Goal: Task Accomplishment & Management: Manage account settings

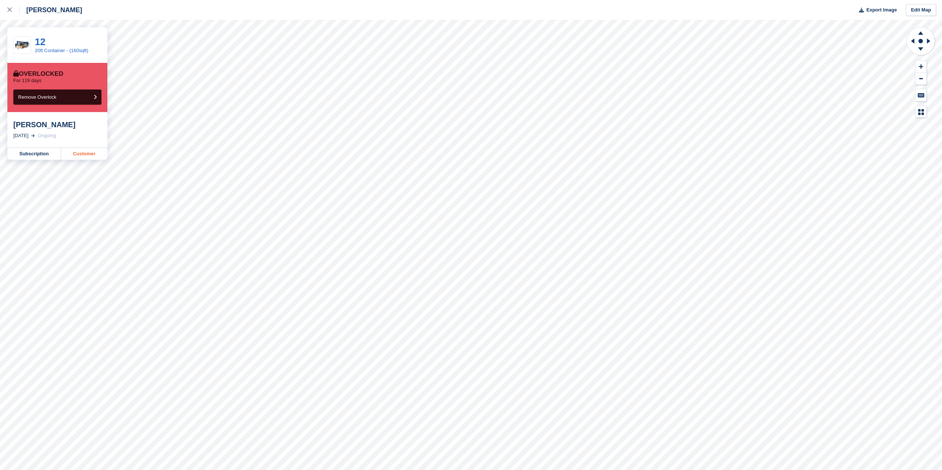
click at [92, 159] on link "Customer" at bounding box center [84, 154] width 46 height 12
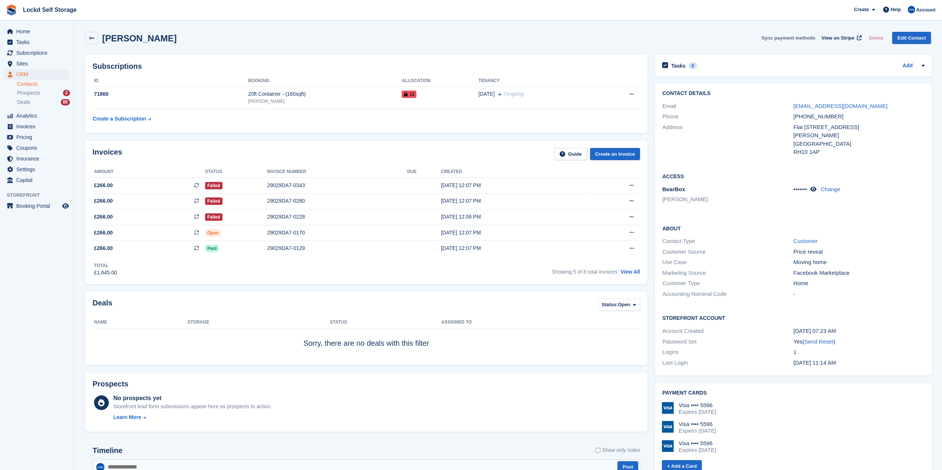
click at [801, 37] on button "Sync payment methods" at bounding box center [788, 38] width 54 height 12
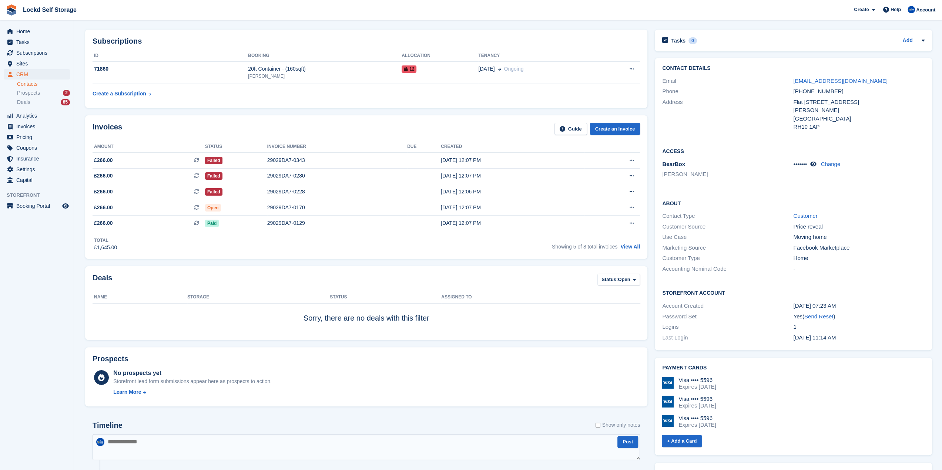
scroll to position [37, 0]
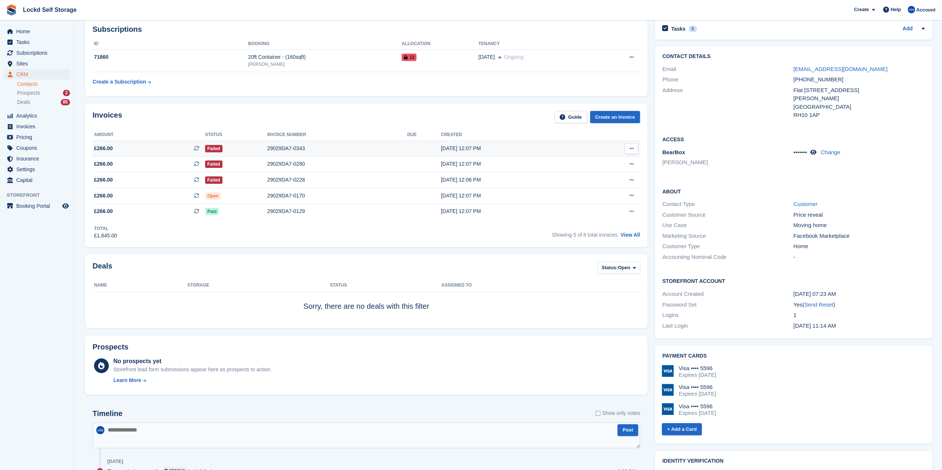
click at [240, 145] on div "Failed" at bounding box center [236, 149] width 62 height 8
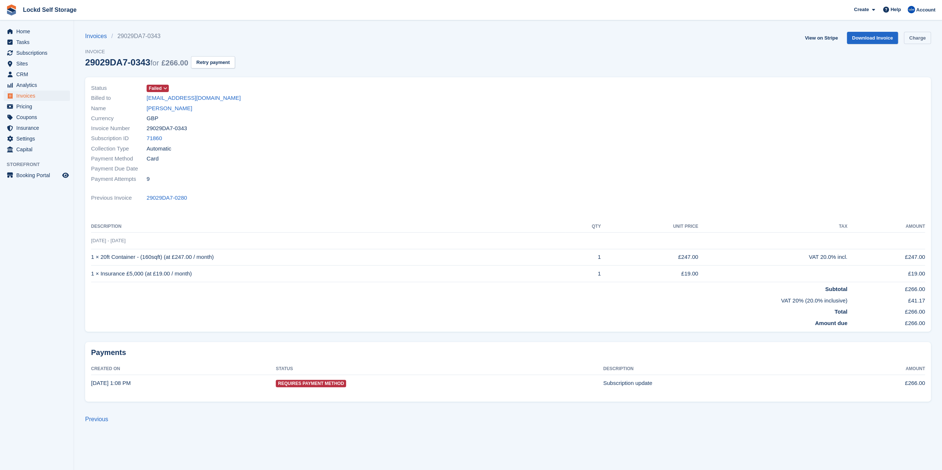
click at [923, 37] on link "Charge" at bounding box center [917, 38] width 27 height 12
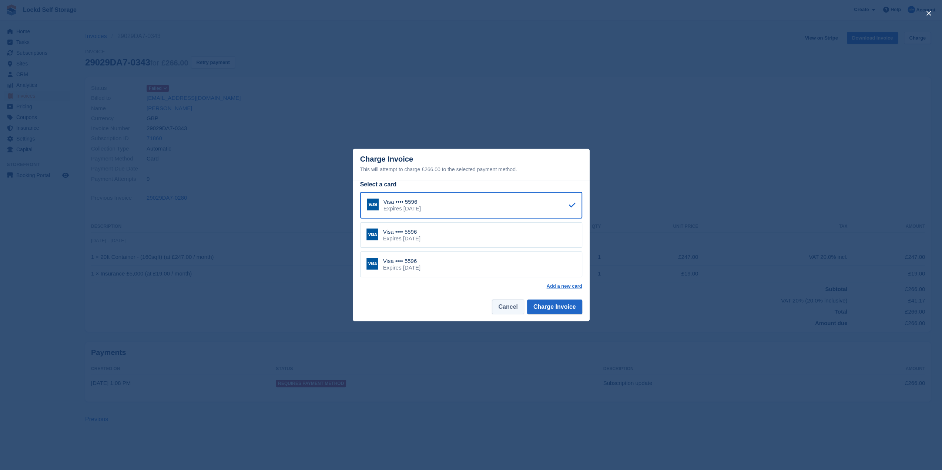
click at [506, 311] on button "Cancel" at bounding box center [508, 307] width 32 height 15
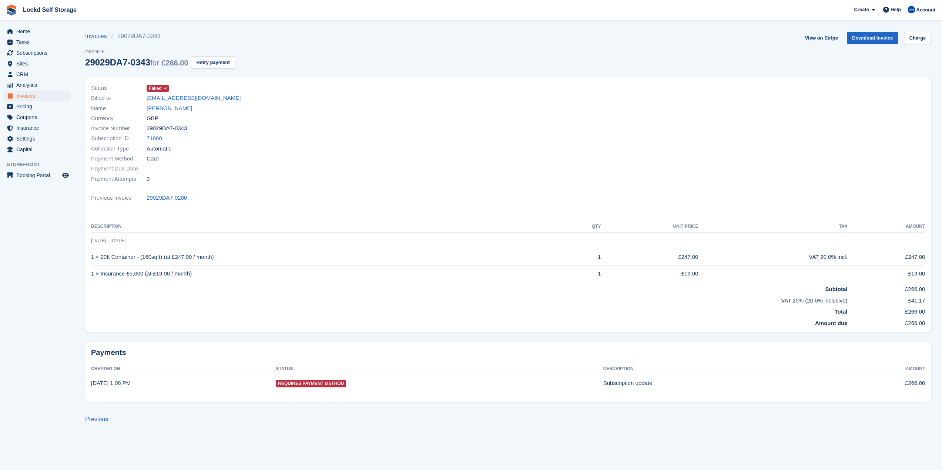
click at [161, 88] on span "Failed" at bounding box center [155, 88] width 13 height 7
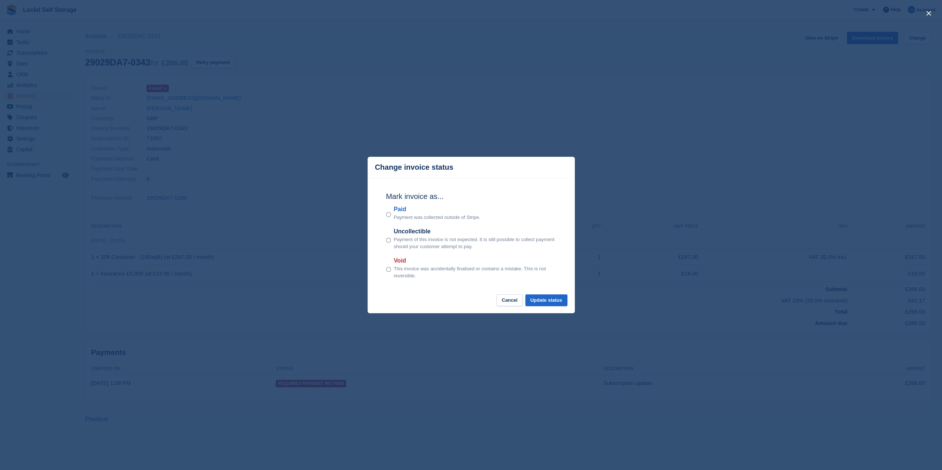
click at [310, 142] on div "close" at bounding box center [471, 235] width 942 height 470
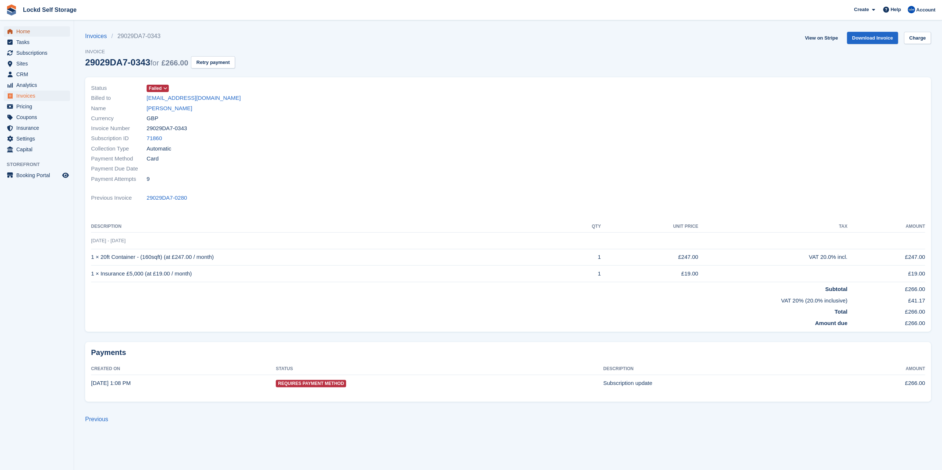
click at [25, 28] on span "Home" at bounding box center [38, 31] width 44 height 10
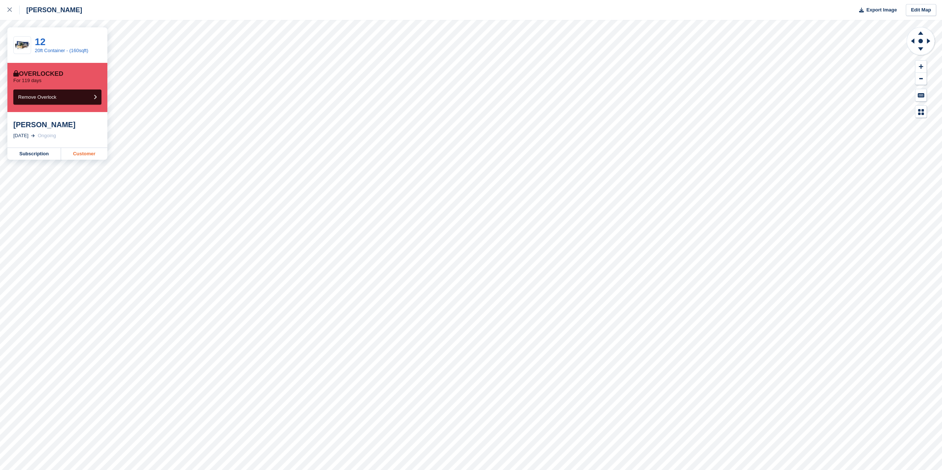
click at [73, 152] on link "Customer" at bounding box center [84, 154] width 46 height 12
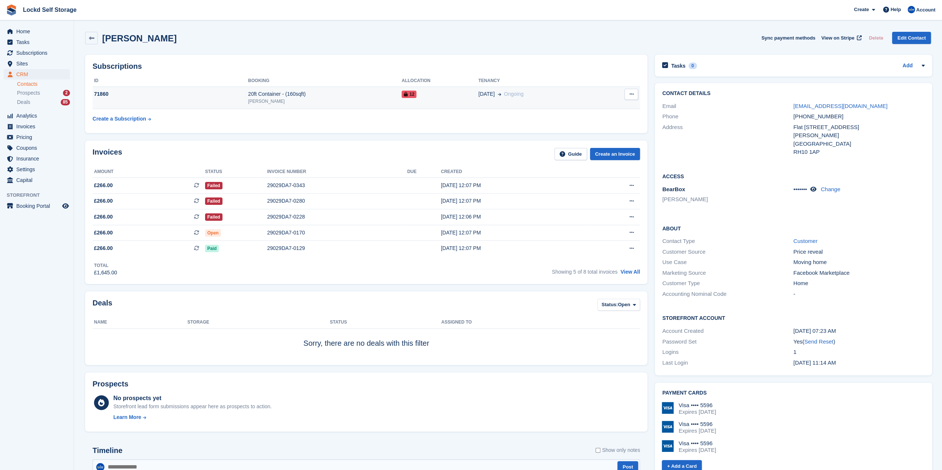
click at [248, 92] on div "20ft Container - (160sqft)" at bounding box center [325, 94] width 154 height 8
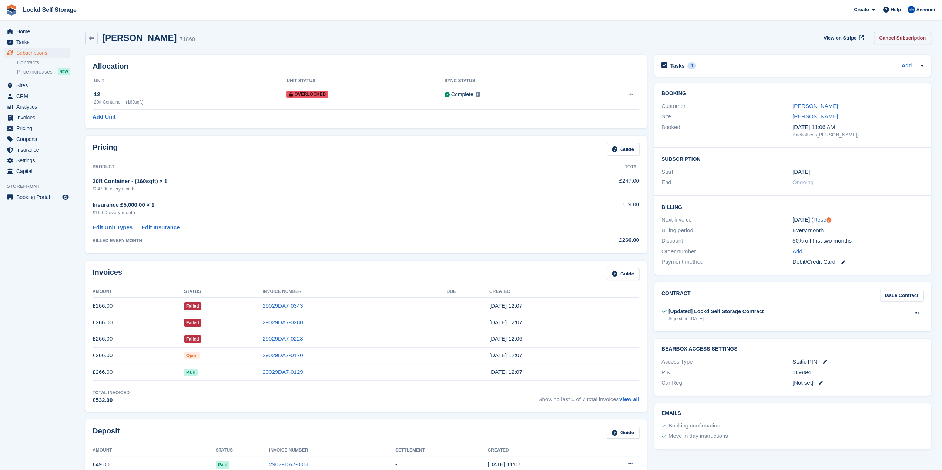
click at [901, 40] on link "Cancel Subscription" at bounding box center [902, 38] width 57 height 12
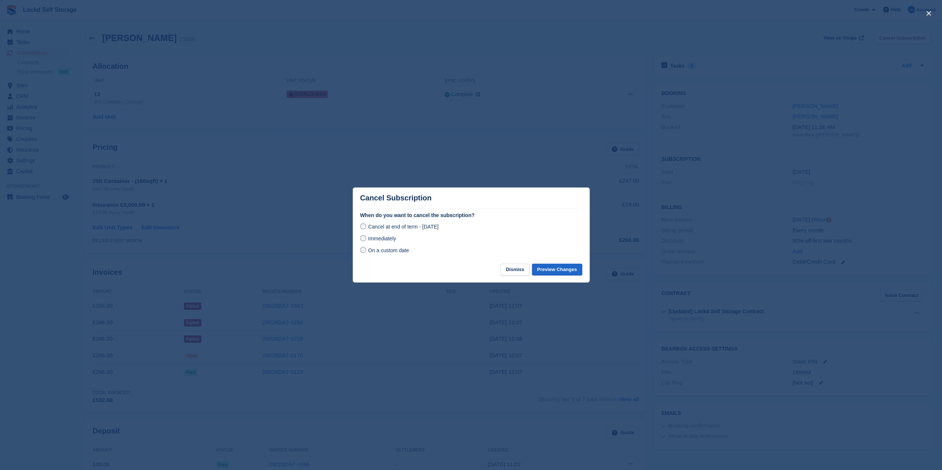
click at [375, 240] on span "Immediately" at bounding box center [382, 239] width 28 height 6
click at [540, 268] on button "Preview Changes" at bounding box center [557, 270] width 50 height 12
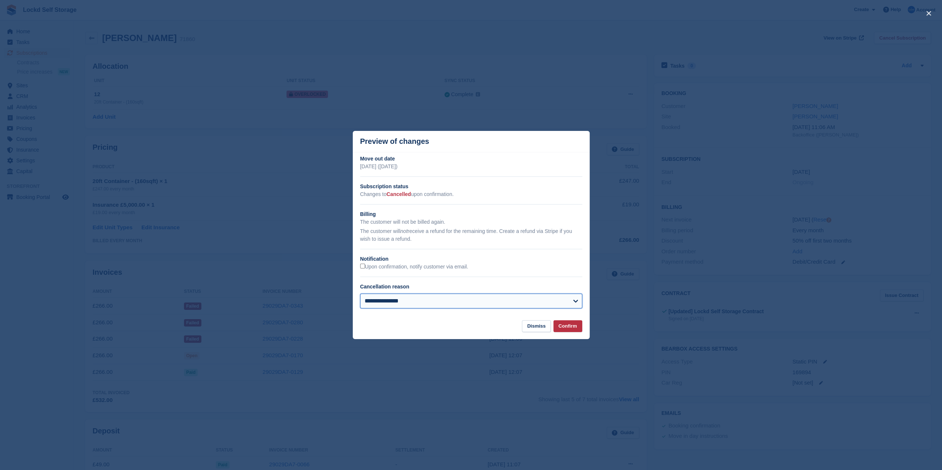
click at [417, 302] on select "**********" at bounding box center [471, 301] width 222 height 15
select select "*****"
click at [360, 294] on select "**********" at bounding box center [471, 301] width 222 height 15
click at [568, 327] on button "Confirm" at bounding box center [567, 326] width 29 height 12
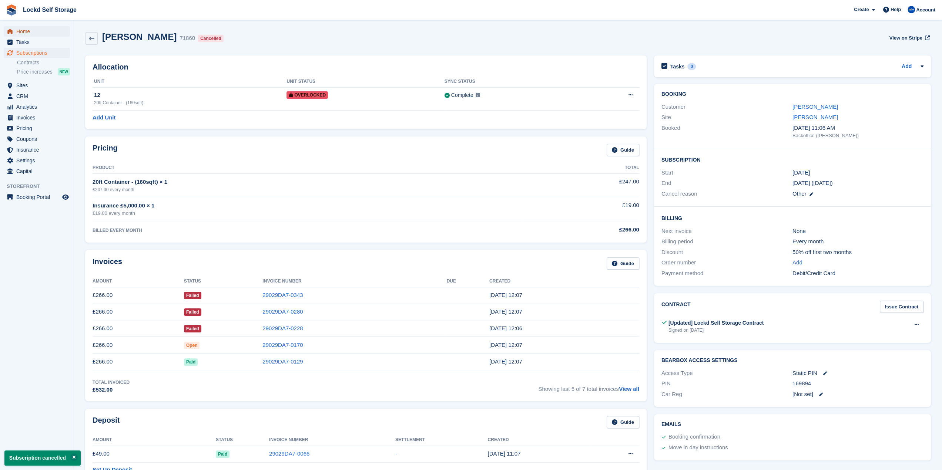
click at [32, 33] on span "Home" at bounding box center [38, 31] width 44 height 10
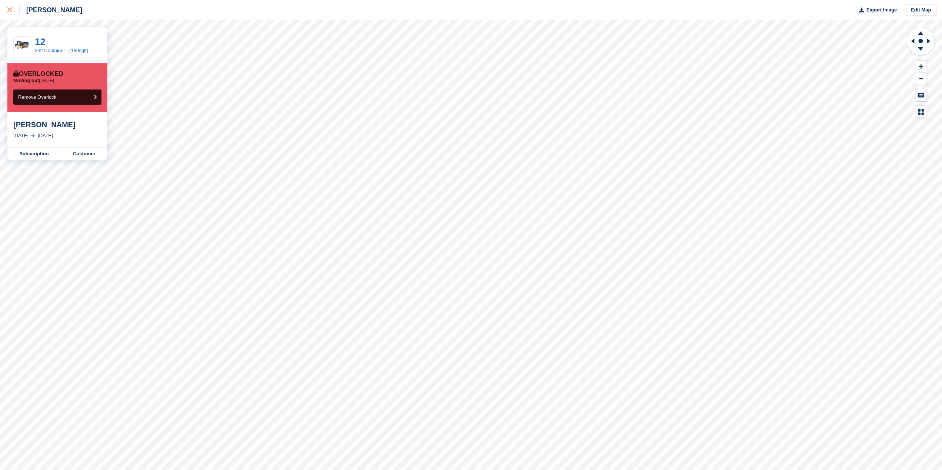
click at [12, 13] on div at bounding box center [13, 10] width 12 height 9
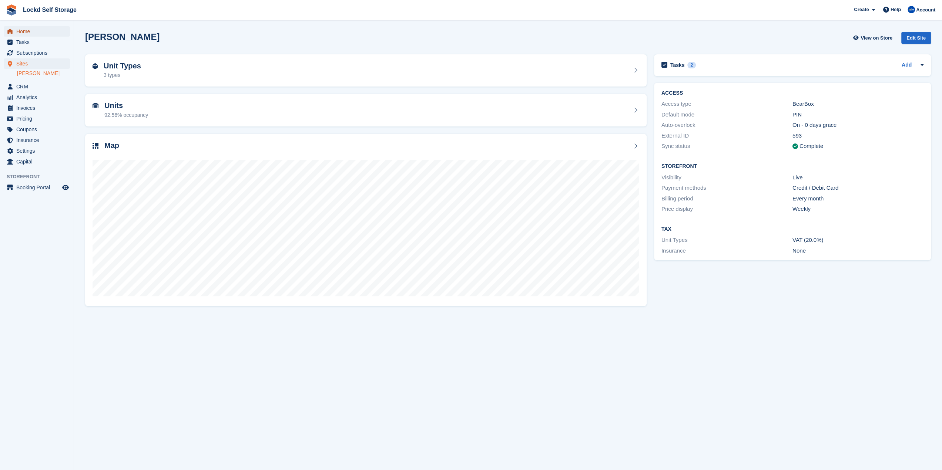
click at [17, 33] on span "Home" at bounding box center [38, 31] width 44 height 10
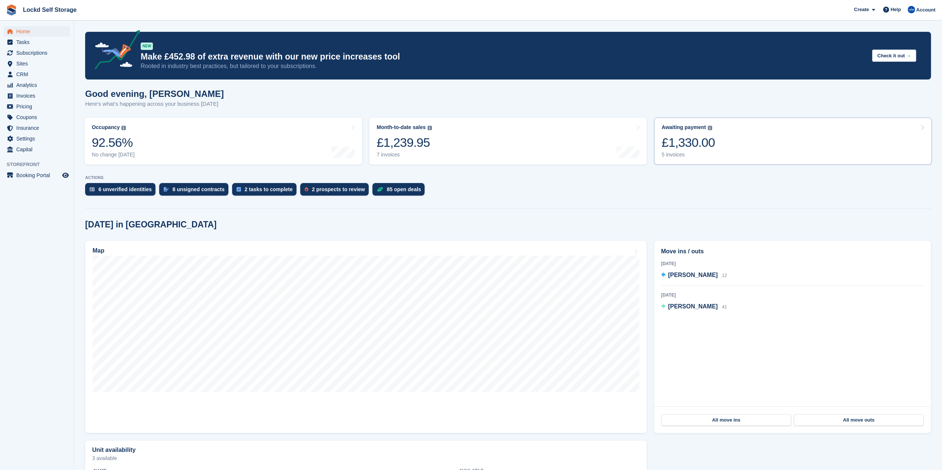
click at [739, 140] on link "Awaiting payment The total outstanding balance on all open invoices. £1,330.00 …" at bounding box center [793, 141] width 278 height 47
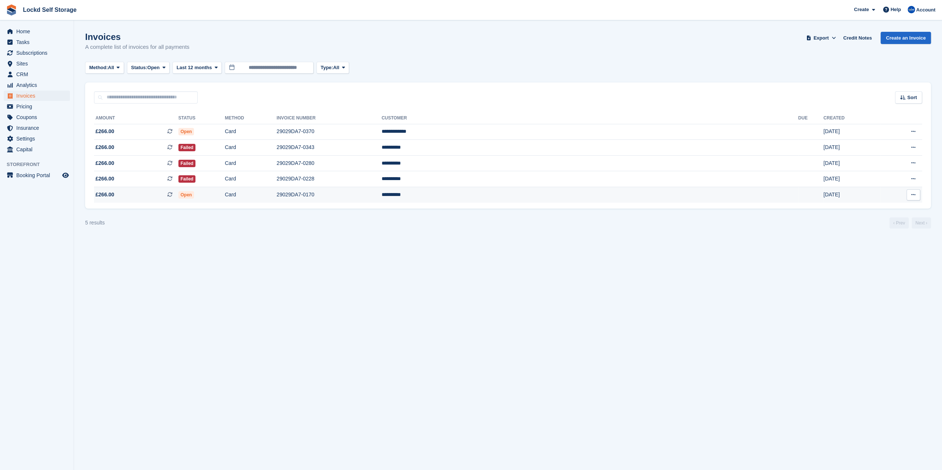
click at [916, 195] on button at bounding box center [913, 194] width 14 height 11
click at [798, 197] on td at bounding box center [810, 195] width 25 height 16
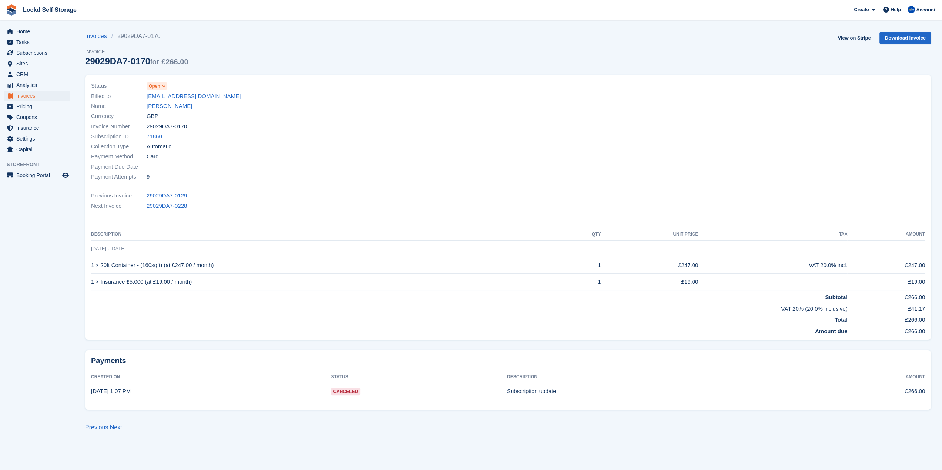
click at [155, 89] on span "Open" at bounding box center [154, 86] width 11 height 7
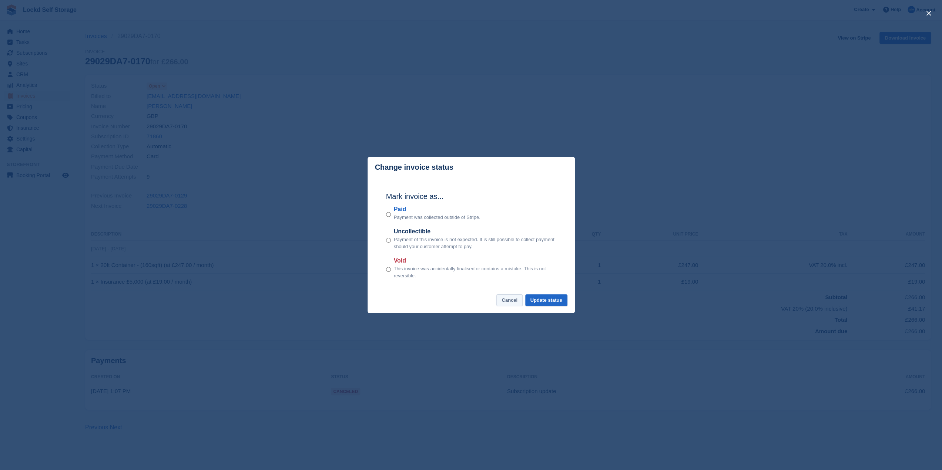
click at [507, 299] on button "Cancel" at bounding box center [509, 301] width 26 height 12
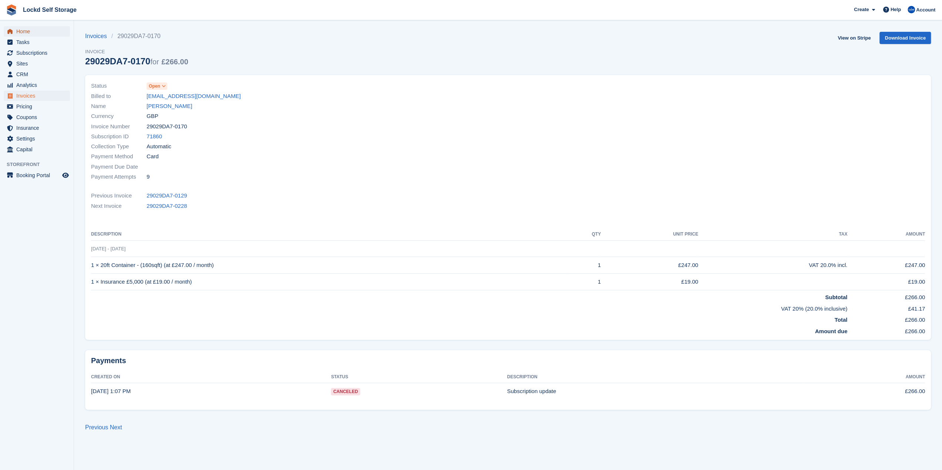
click at [27, 28] on span "Home" at bounding box center [38, 31] width 44 height 10
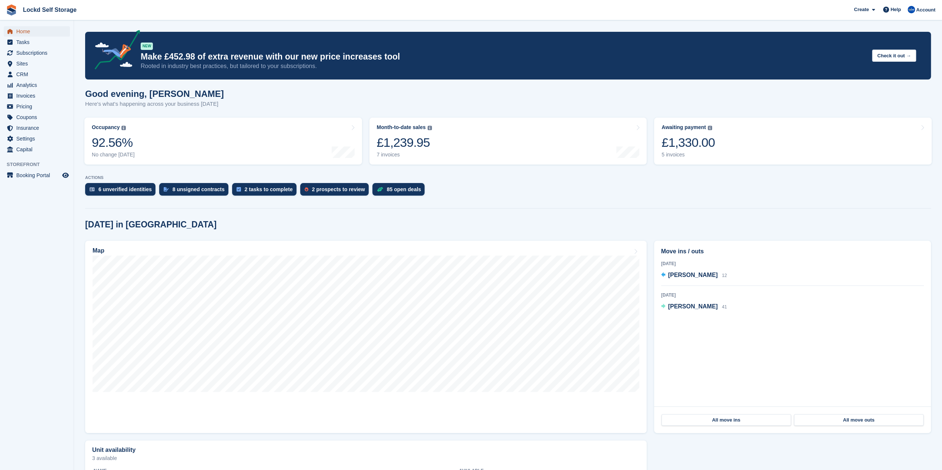
click at [26, 28] on span "Home" at bounding box center [38, 31] width 44 height 10
click at [42, 76] on span "CRM" at bounding box center [38, 74] width 44 height 10
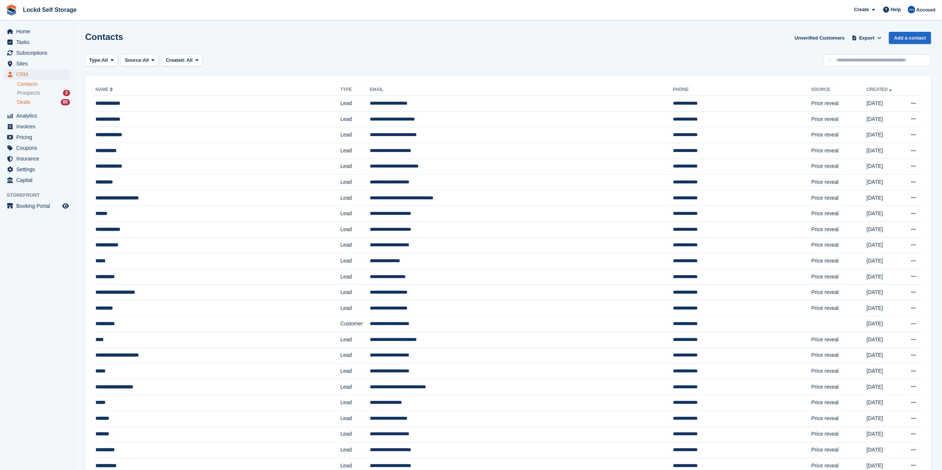
click at [34, 100] on div "Deals 85" at bounding box center [43, 102] width 53 height 7
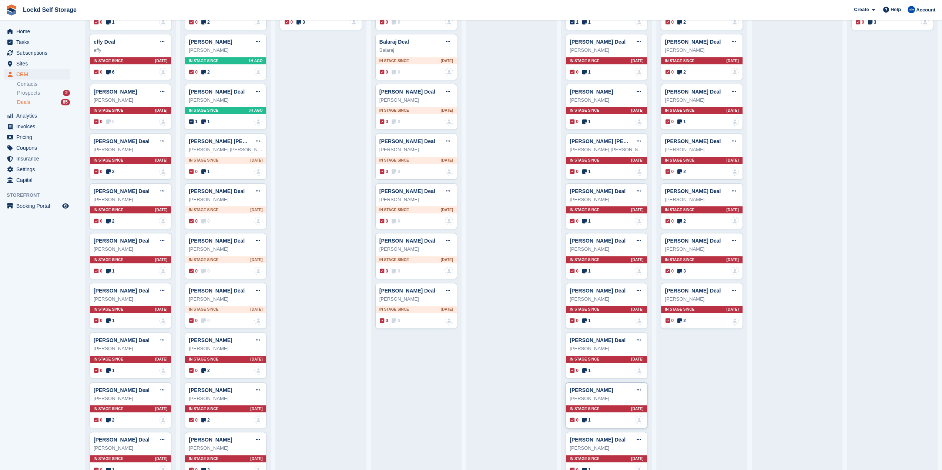
scroll to position [154, 0]
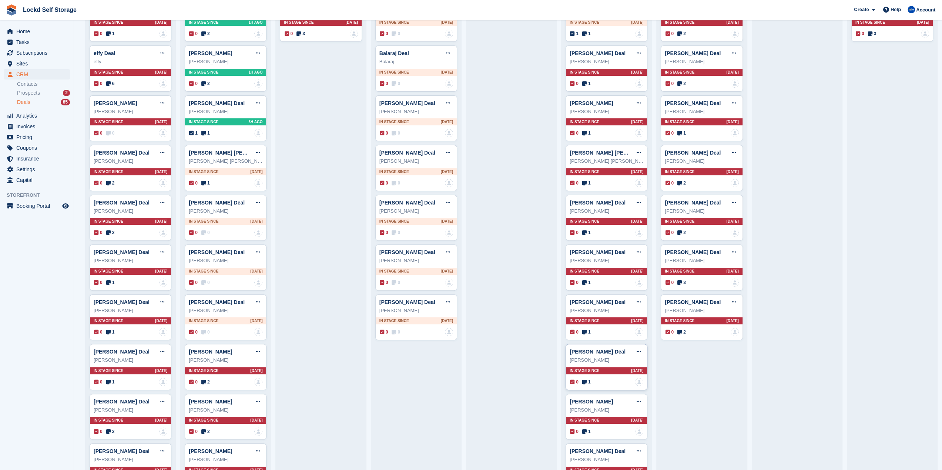
click at [607, 367] on div "In stage since 23D AGO" at bounding box center [606, 370] width 81 height 7
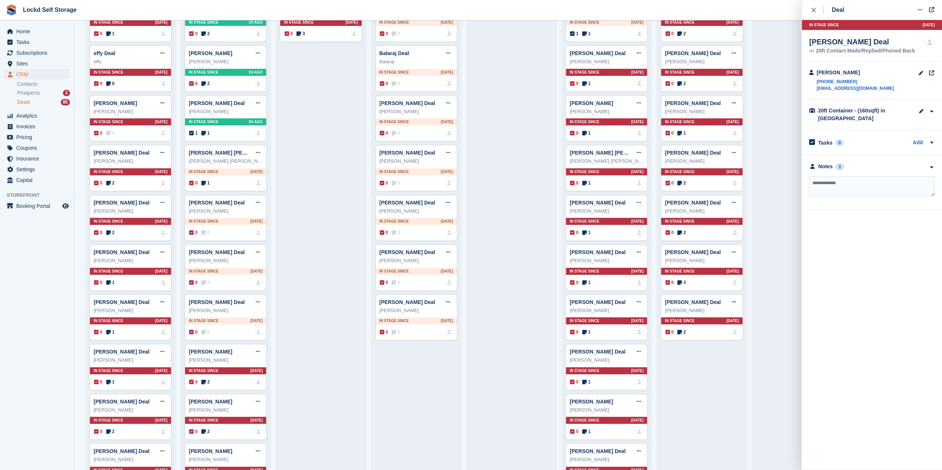
click at [856, 161] on div "**********" at bounding box center [872, 182] width 140 height 55
click at [856, 166] on div "Notes 1" at bounding box center [871, 167] width 125 height 8
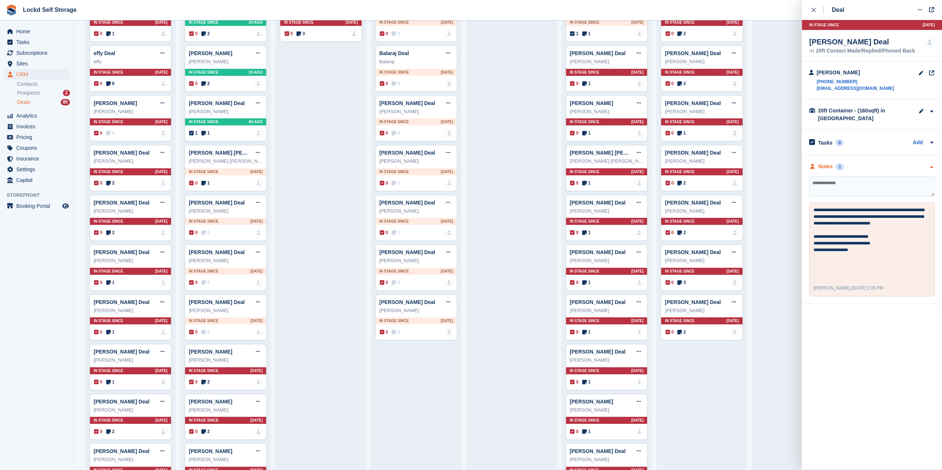
click at [856, 166] on div "Notes 1" at bounding box center [871, 167] width 125 height 8
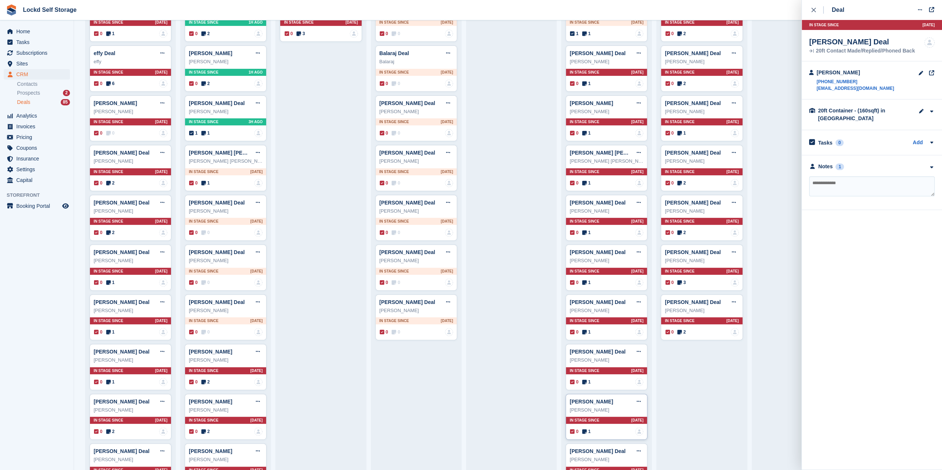
click at [612, 412] on div "Rick russ Deal Edit deal Mark as won Mark as lost Delete deal Rick russ In stag…" at bounding box center [606, 417] width 82 height 46
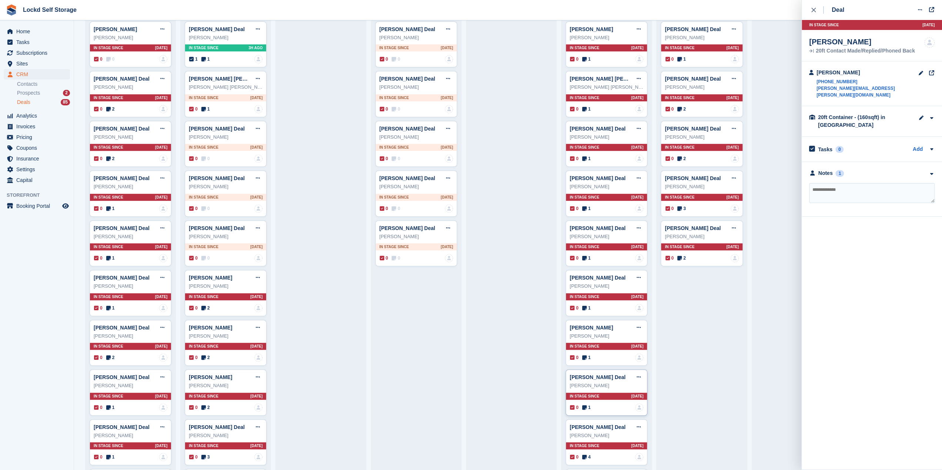
click at [614, 395] on div "In stage since 35D AGO" at bounding box center [606, 396] width 81 height 7
click at [864, 168] on div "Notes 1" at bounding box center [871, 167] width 125 height 8
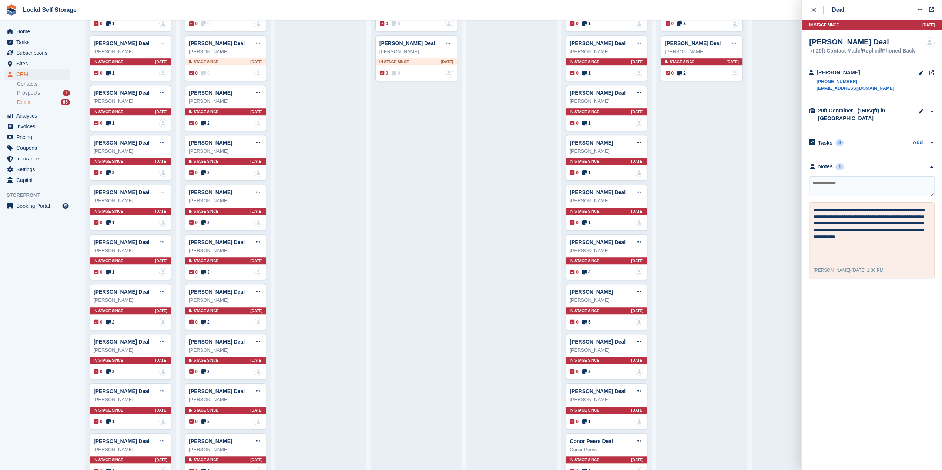
scroll to position [524, 0]
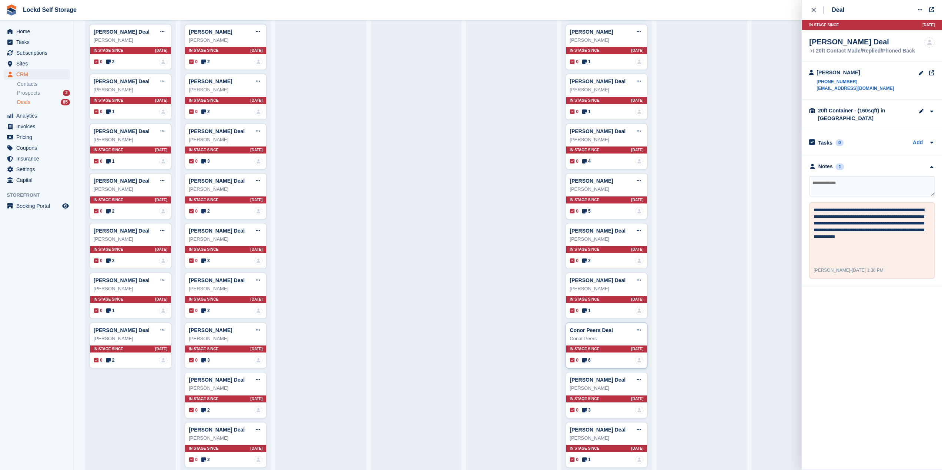
click at [607, 346] on div "In stage since 48D AGO" at bounding box center [606, 349] width 81 height 7
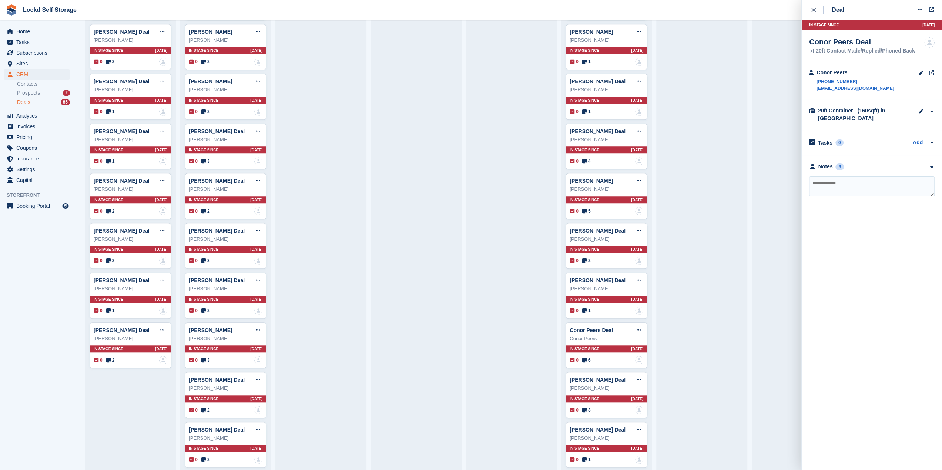
click at [879, 160] on div "**********" at bounding box center [872, 182] width 140 height 55
click at [879, 162] on div "**********" at bounding box center [872, 182] width 140 height 55
click at [875, 166] on div "Notes 6" at bounding box center [871, 167] width 125 height 8
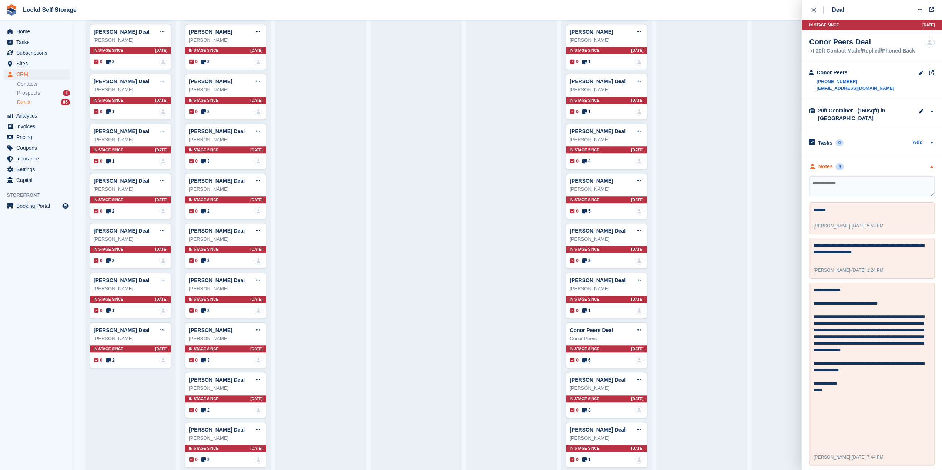
click at [875, 166] on div "Notes 6" at bounding box center [871, 167] width 125 height 8
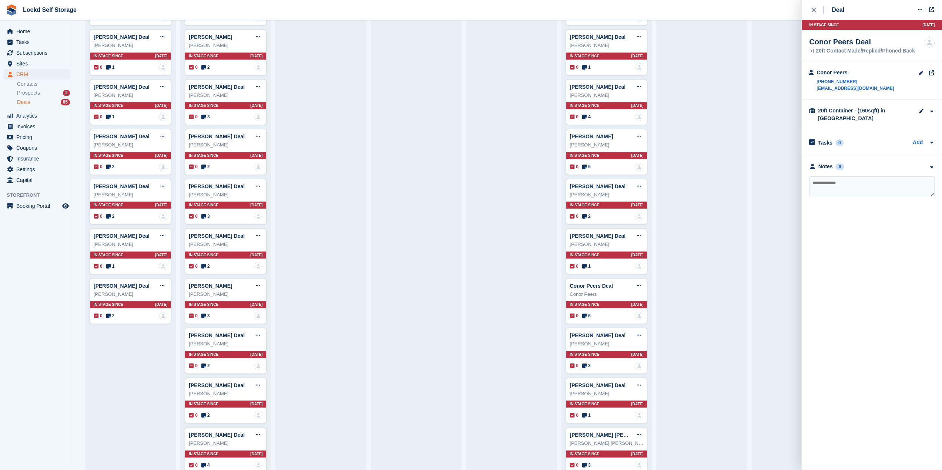
scroll to position [635, 0]
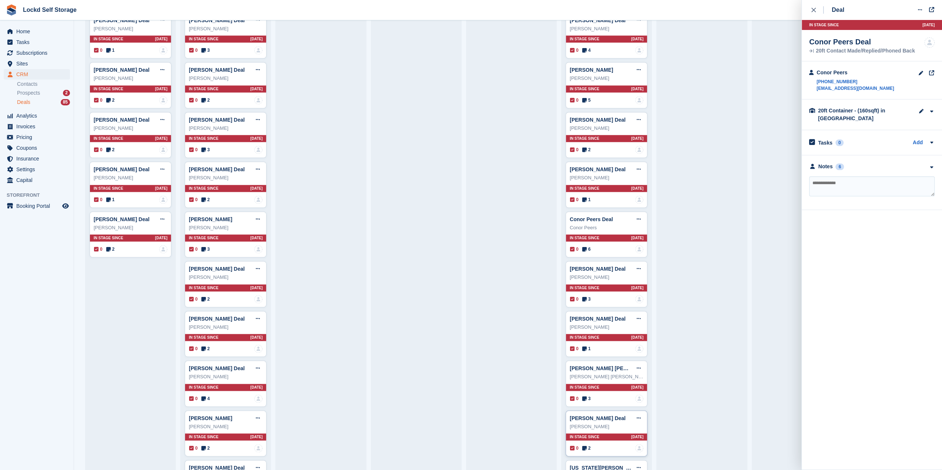
click at [618, 434] on div "In stage since 78D AGO" at bounding box center [606, 437] width 81 height 7
click at [859, 169] on div "Notes 6" at bounding box center [871, 167] width 125 height 8
click at [854, 157] on div "**********" at bounding box center [872, 182] width 140 height 55
click at [859, 165] on div "Notes 2" at bounding box center [871, 167] width 125 height 8
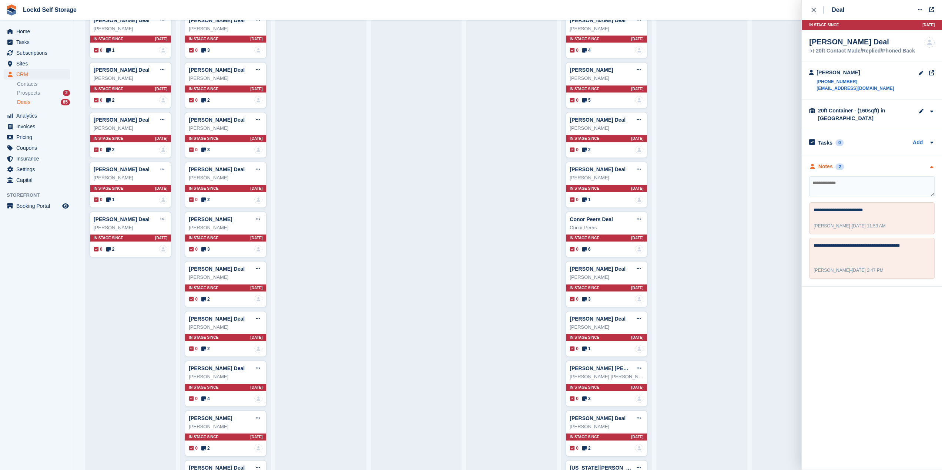
click at [859, 165] on div "Notes 2" at bounding box center [871, 167] width 125 height 8
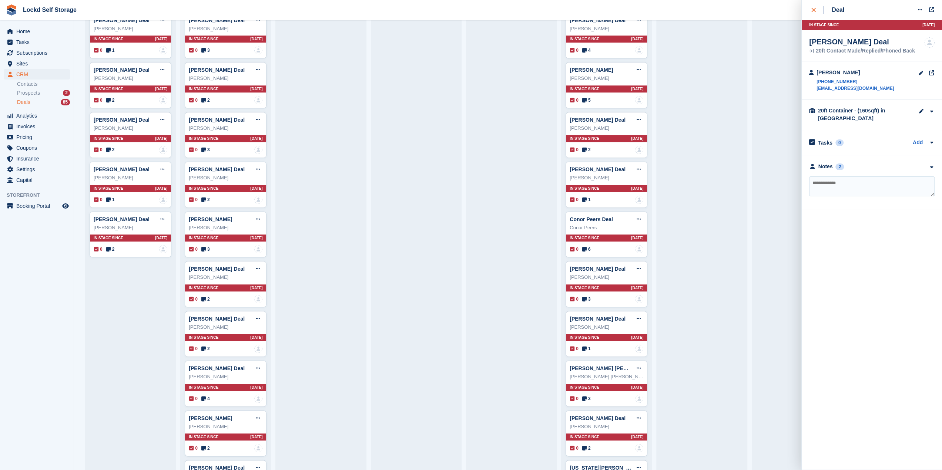
click at [815, 10] on icon "close" at bounding box center [813, 10] width 4 height 4
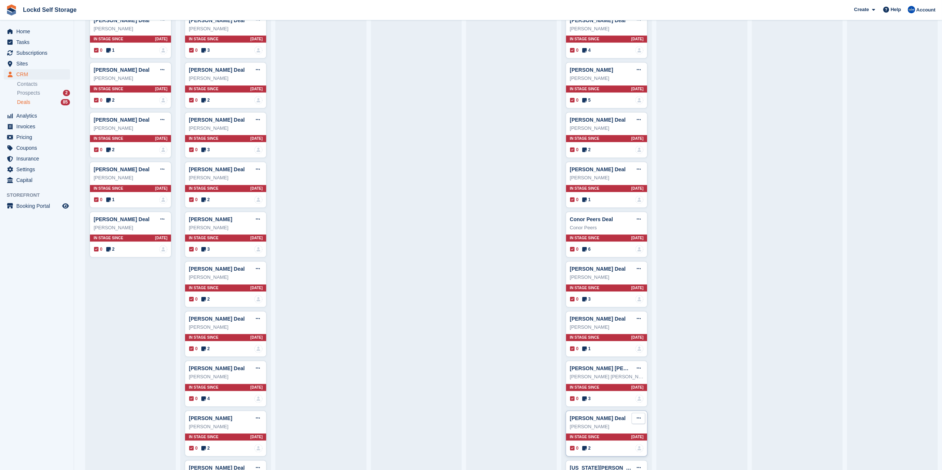
click at [636, 416] on icon at bounding box center [638, 418] width 4 height 5
click at [700, 382] on div "Steve Lockhart Deal Edit deal Mark as won Mark as lost Delete deal Steve Lockha…" at bounding box center [702, 62] width 82 height 1195
click at [602, 416] on link "Ben ikediashi Deal" at bounding box center [598, 419] width 56 height 6
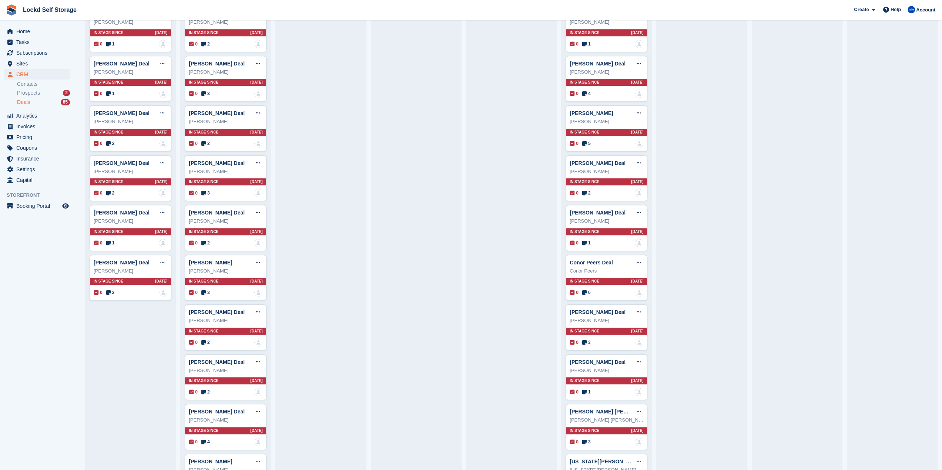
scroll to position [771, 0]
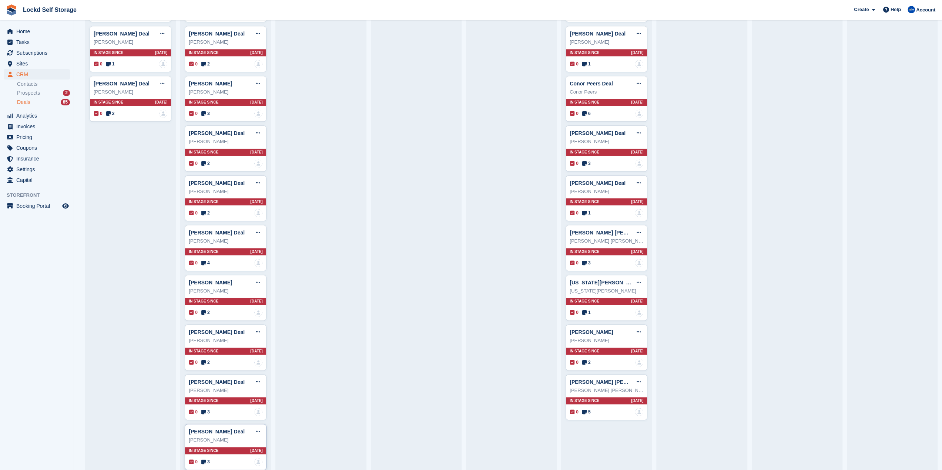
click at [216, 447] on div "In stage since 58D AGO" at bounding box center [225, 450] width 81 height 7
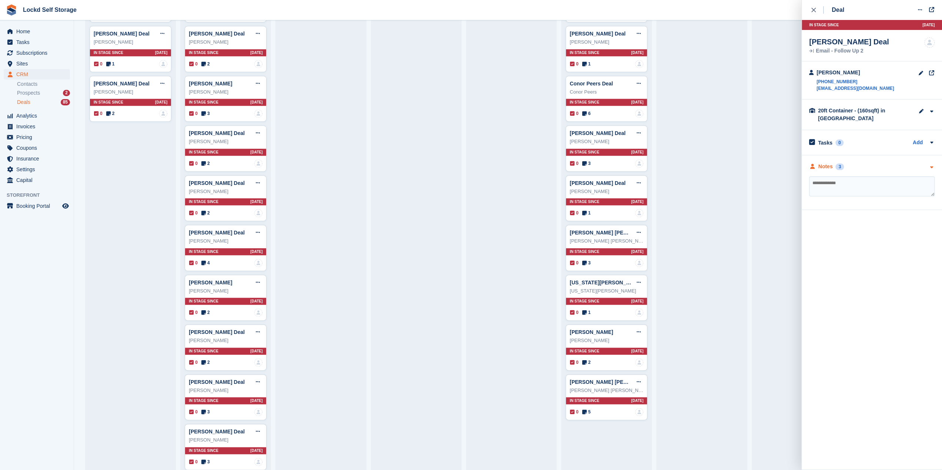
click at [893, 165] on div "Notes 3" at bounding box center [871, 167] width 125 height 8
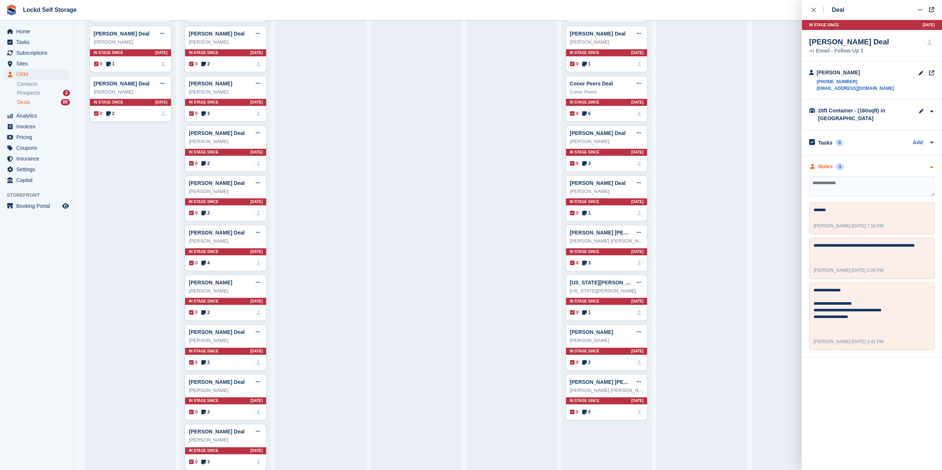
click at [893, 165] on div "Notes 3" at bounding box center [871, 167] width 125 height 8
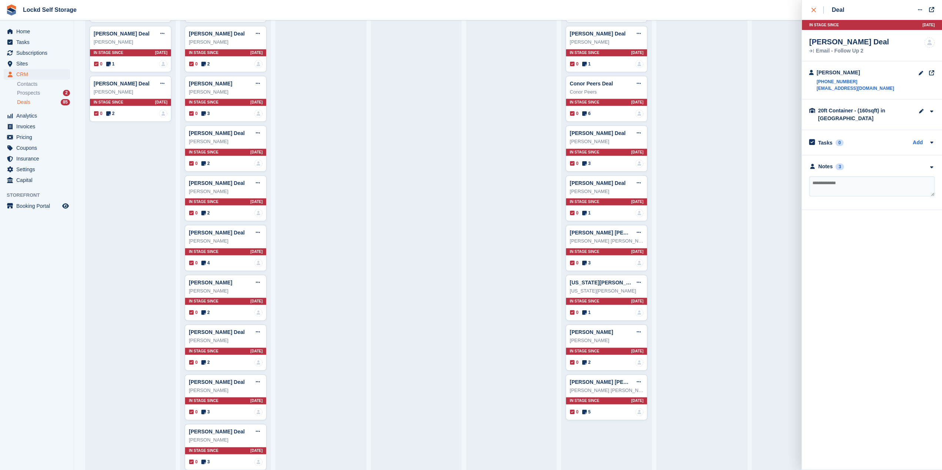
click at [810, 6] on button "close" at bounding box center [817, 10] width 17 height 20
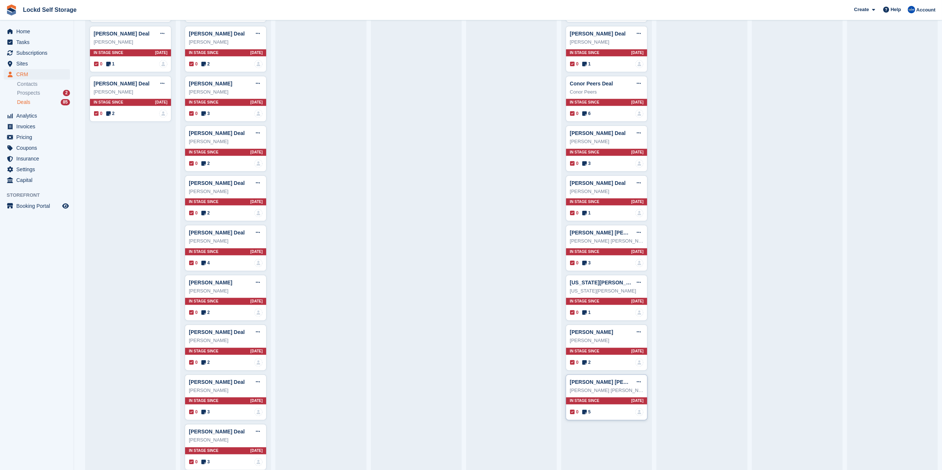
click at [617, 397] on div "In stage since 98D AGO" at bounding box center [606, 400] width 81 height 7
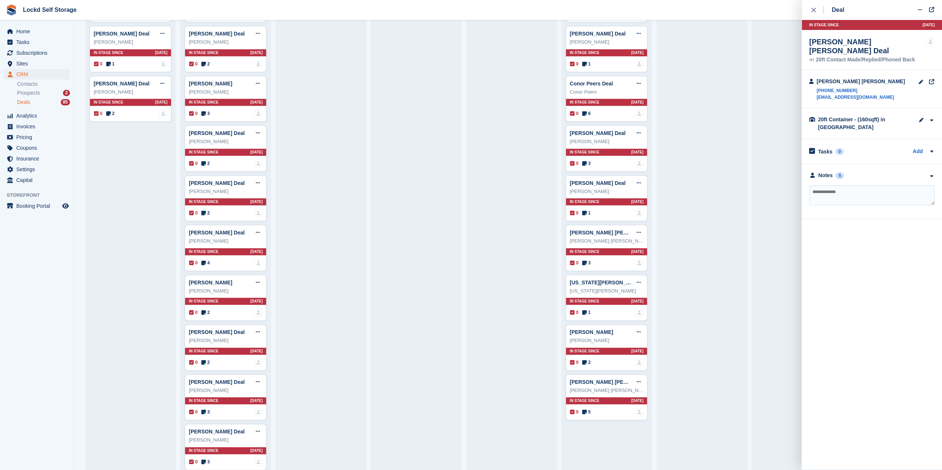
click at [864, 170] on div "**********" at bounding box center [872, 191] width 140 height 55
click at [863, 175] on div "Notes 5" at bounding box center [871, 176] width 125 height 8
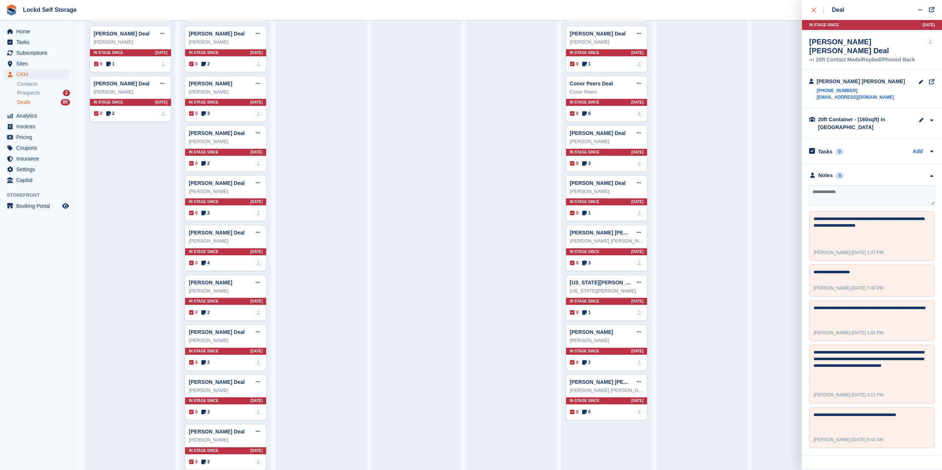
click at [817, 12] on div "close" at bounding box center [817, 9] width 12 height 7
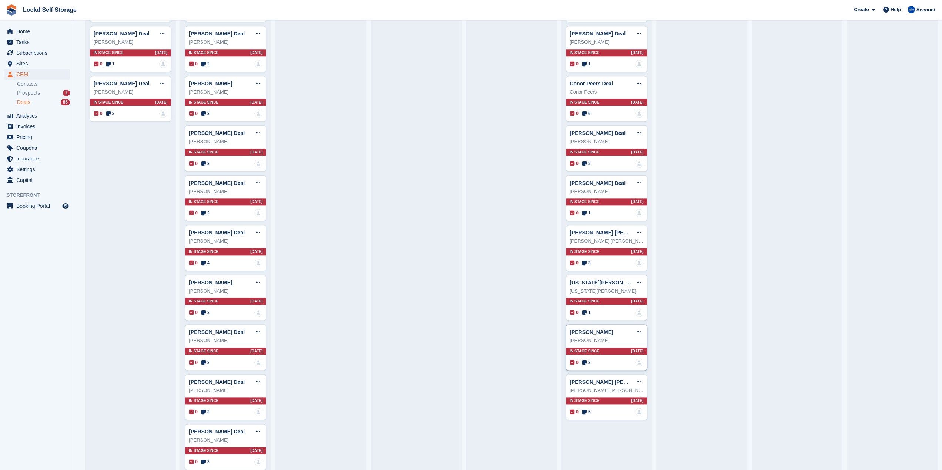
click at [616, 337] on div "Jonathan" at bounding box center [607, 340] width 74 height 7
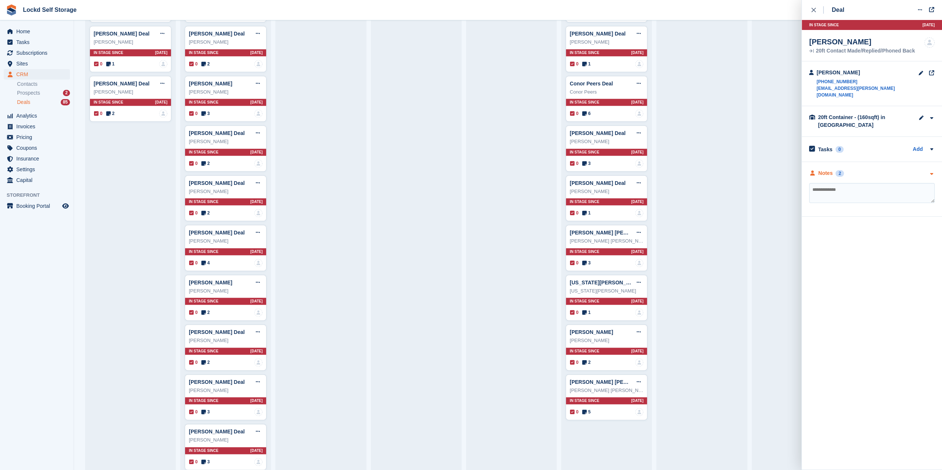
click at [852, 169] on div "Notes 2" at bounding box center [871, 173] width 125 height 8
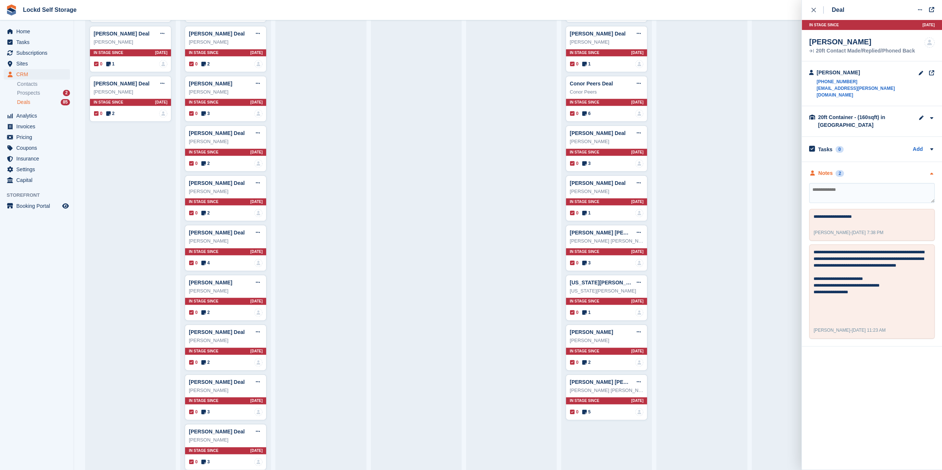
click at [853, 169] on div "Notes 2" at bounding box center [871, 173] width 125 height 8
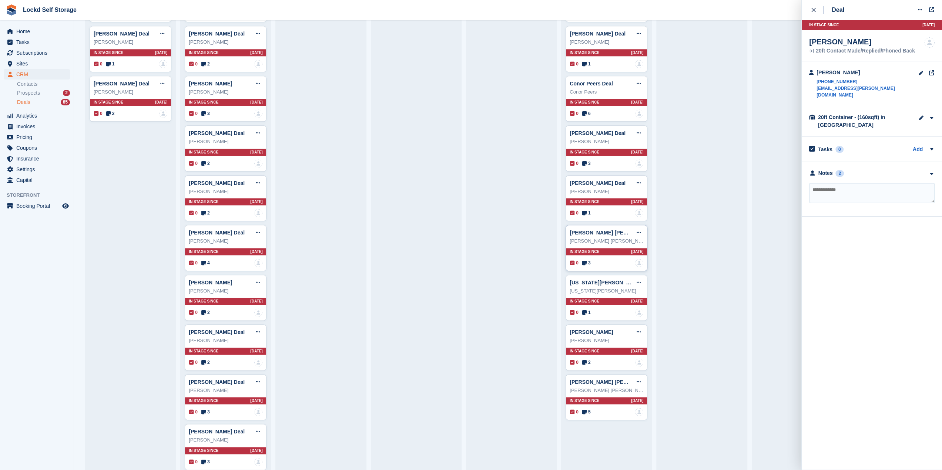
click at [587, 238] on div "Mohamed Abdul cader" at bounding box center [607, 241] width 74 height 7
click at [856, 172] on div "Notes 3" at bounding box center [871, 176] width 125 height 8
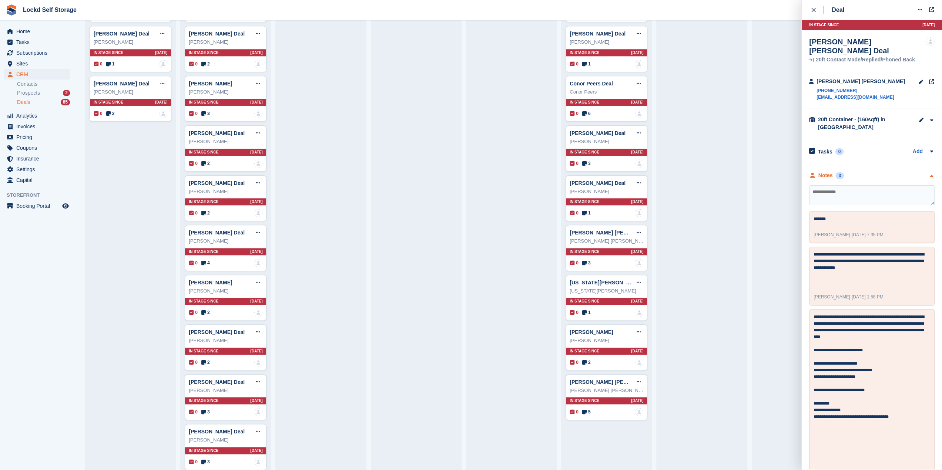
click at [856, 172] on div "Notes 3" at bounding box center [871, 176] width 125 height 8
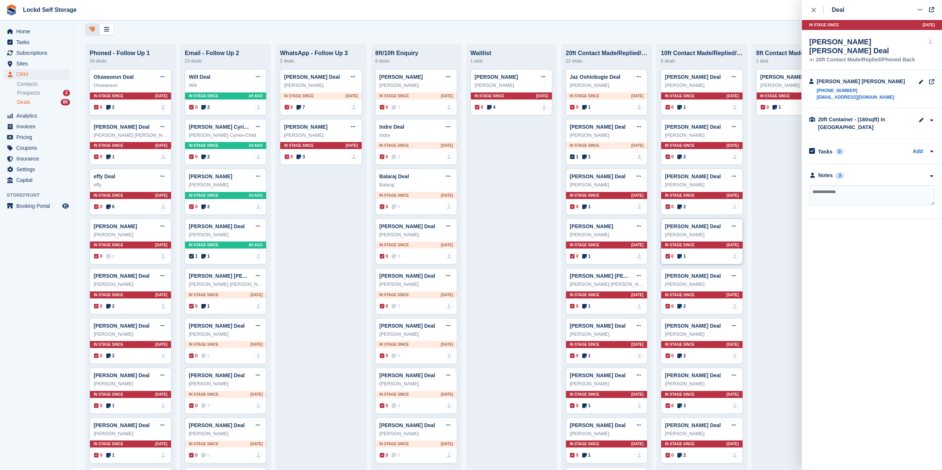
scroll to position [0, 0]
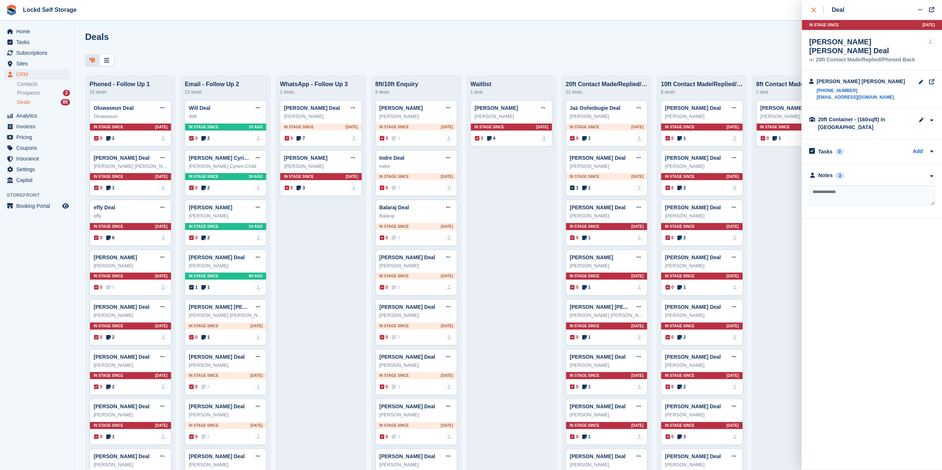
click at [818, 15] on button "close" at bounding box center [817, 10] width 17 height 20
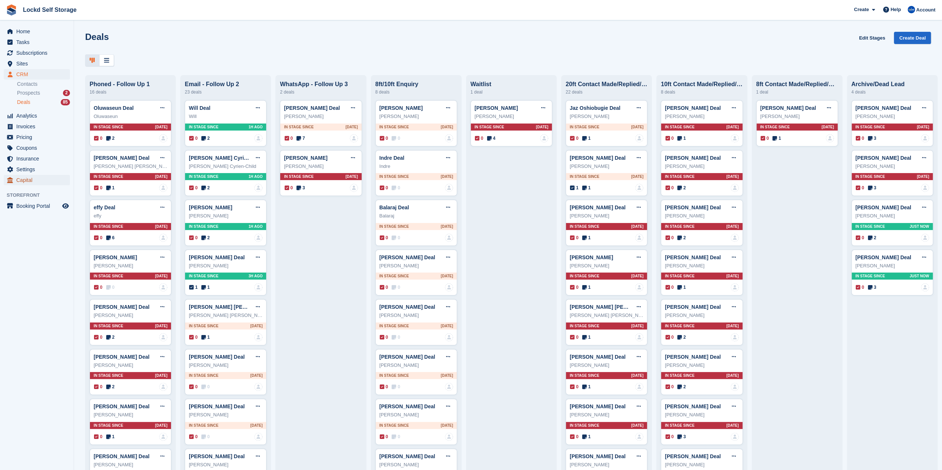
click at [37, 178] on span "Capital" at bounding box center [38, 180] width 44 height 10
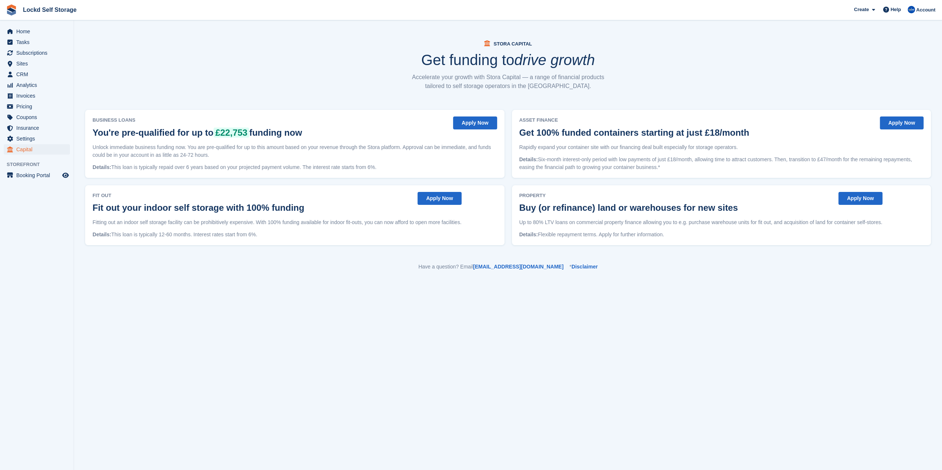
click at [463, 118] on button "Apply Now" at bounding box center [475, 123] width 44 height 13
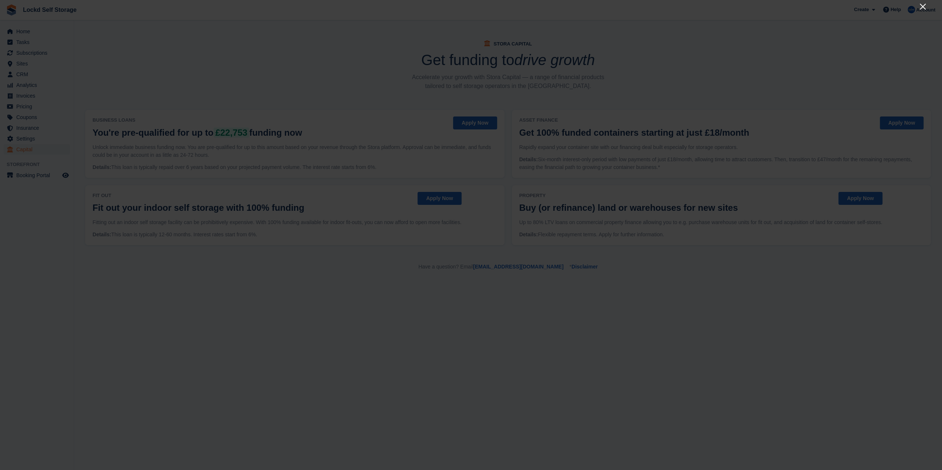
click at [924, 11] on icon "Close" at bounding box center [922, 6] width 9 height 9
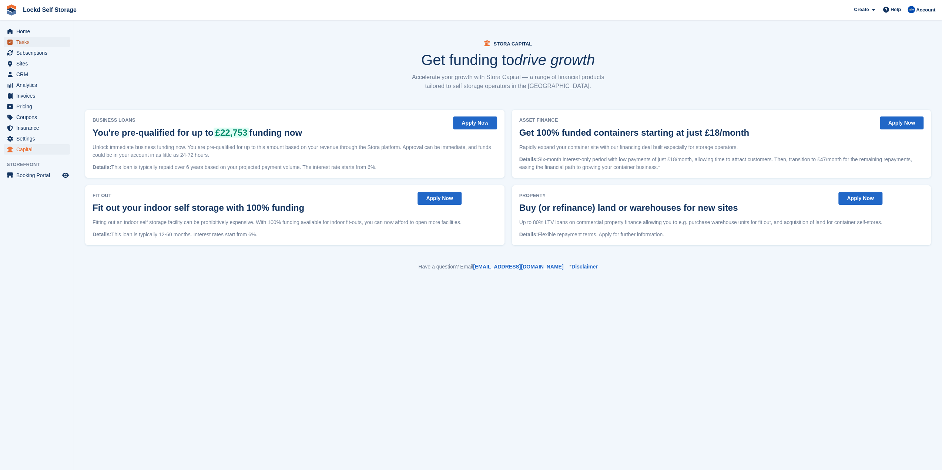
click at [25, 37] on span "Tasks" at bounding box center [38, 42] width 44 height 10
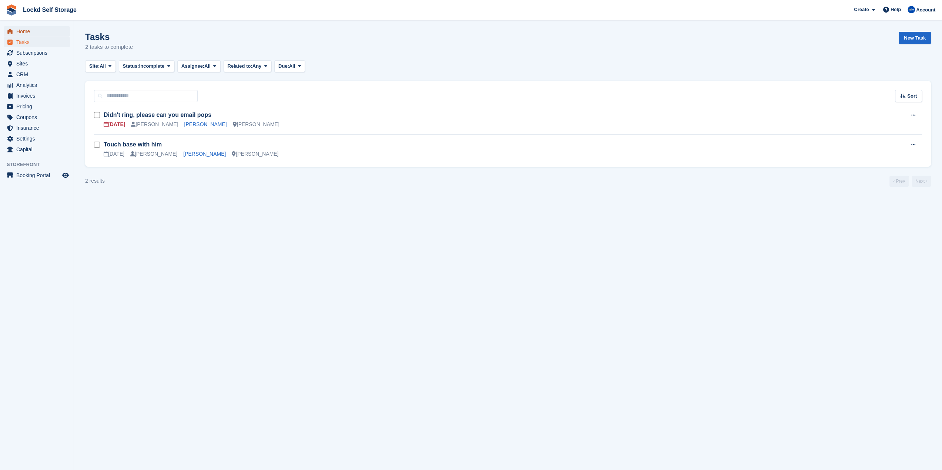
click at [26, 34] on span "Home" at bounding box center [38, 31] width 44 height 10
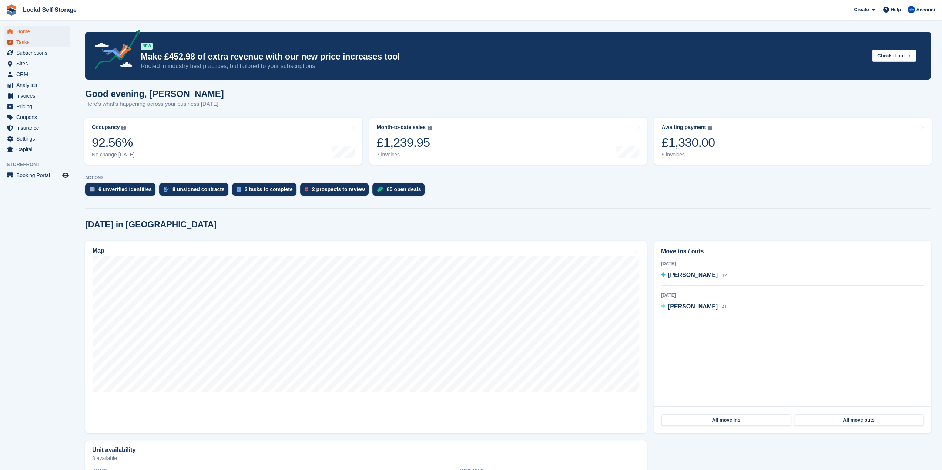
click at [26, 44] on span "Tasks" at bounding box center [38, 42] width 44 height 10
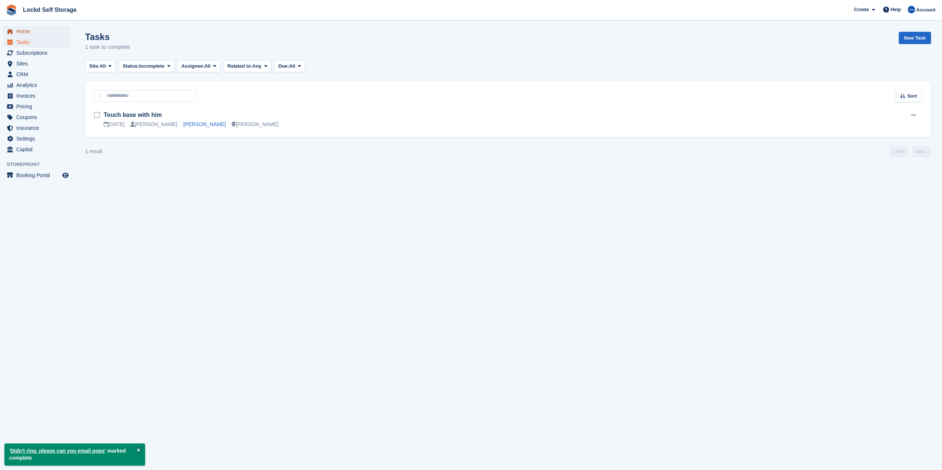
click at [38, 36] on span "Home" at bounding box center [38, 31] width 44 height 10
